Goal: Task Accomplishment & Management: Use online tool/utility

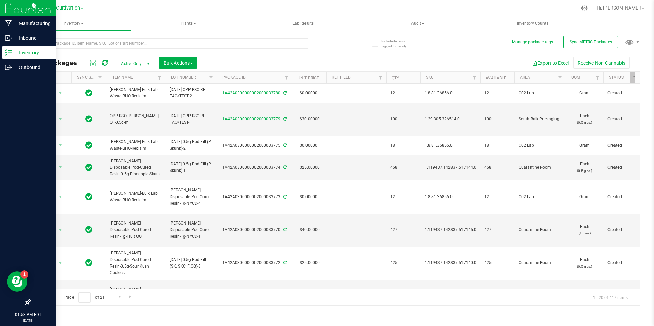
scroll to position [274, 0]
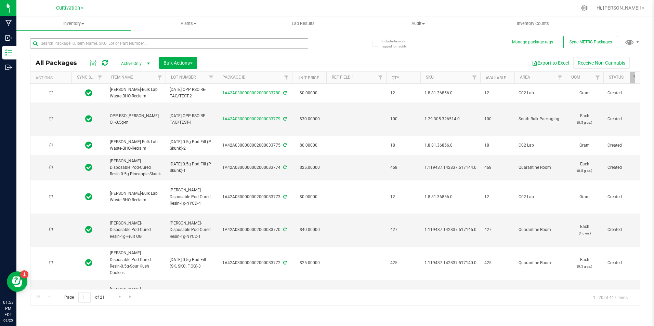
type input "[DATE]"
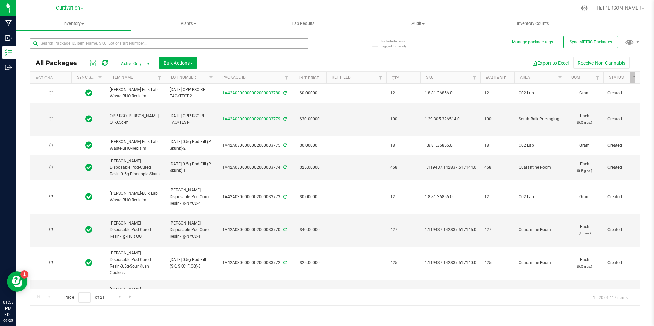
type input "[DATE]"
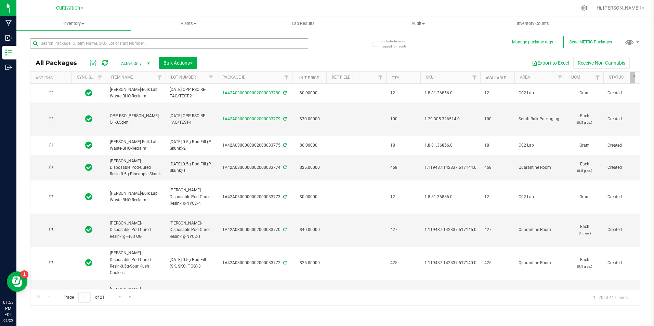
type input "[DATE]"
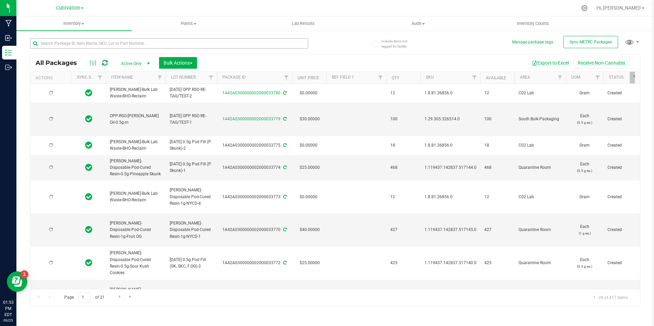
type input "[DATE]"
click at [101, 42] on input "text" at bounding box center [169, 43] width 278 height 10
type input "8180"
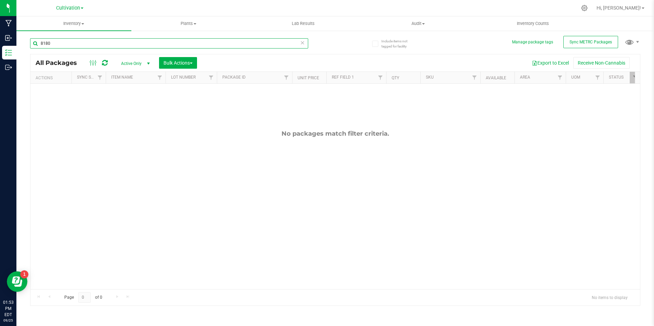
click at [101, 42] on input "8180" at bounding box center [169, 43] width 278 height 10
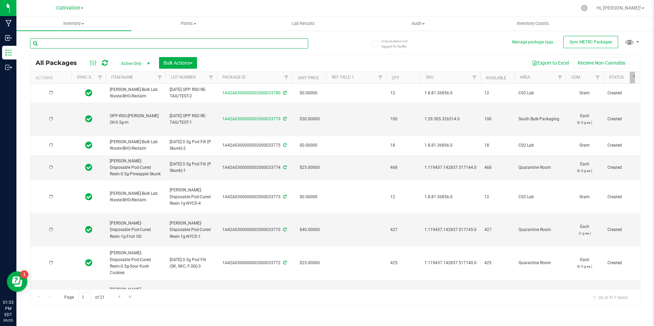
type input "[DATE]"
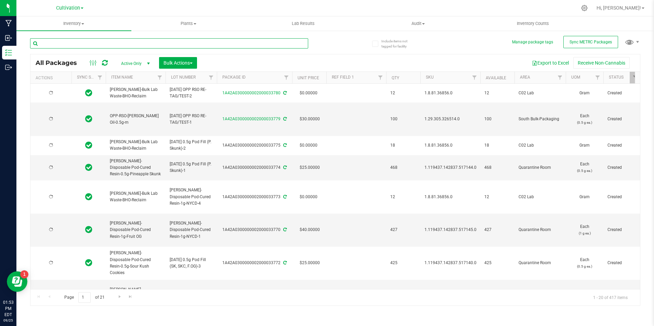
type input "[DATE]"
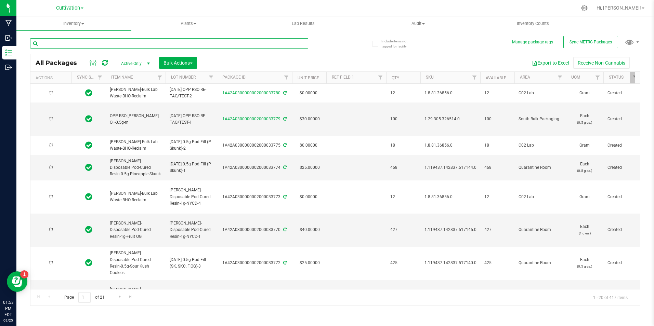
type input "[DATE]"
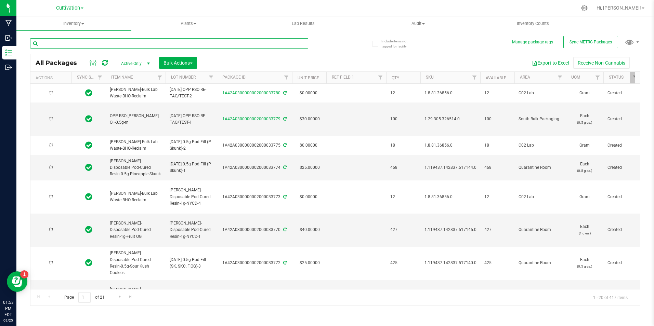
type input "[DATE]"
